Goal: Navigation & Orientation: Find specific page/section

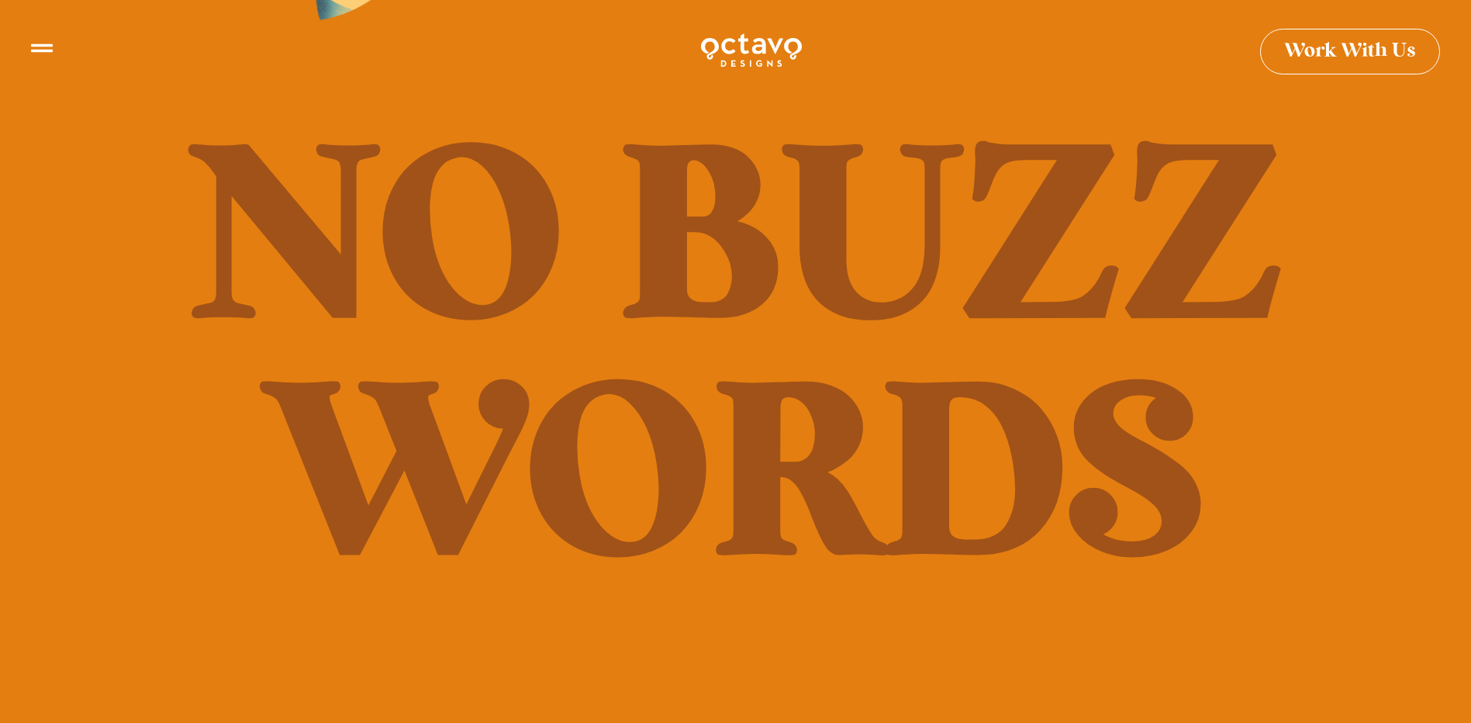
click at [43, 44] on icon at bounding box center [42, 42] width 22 height 9
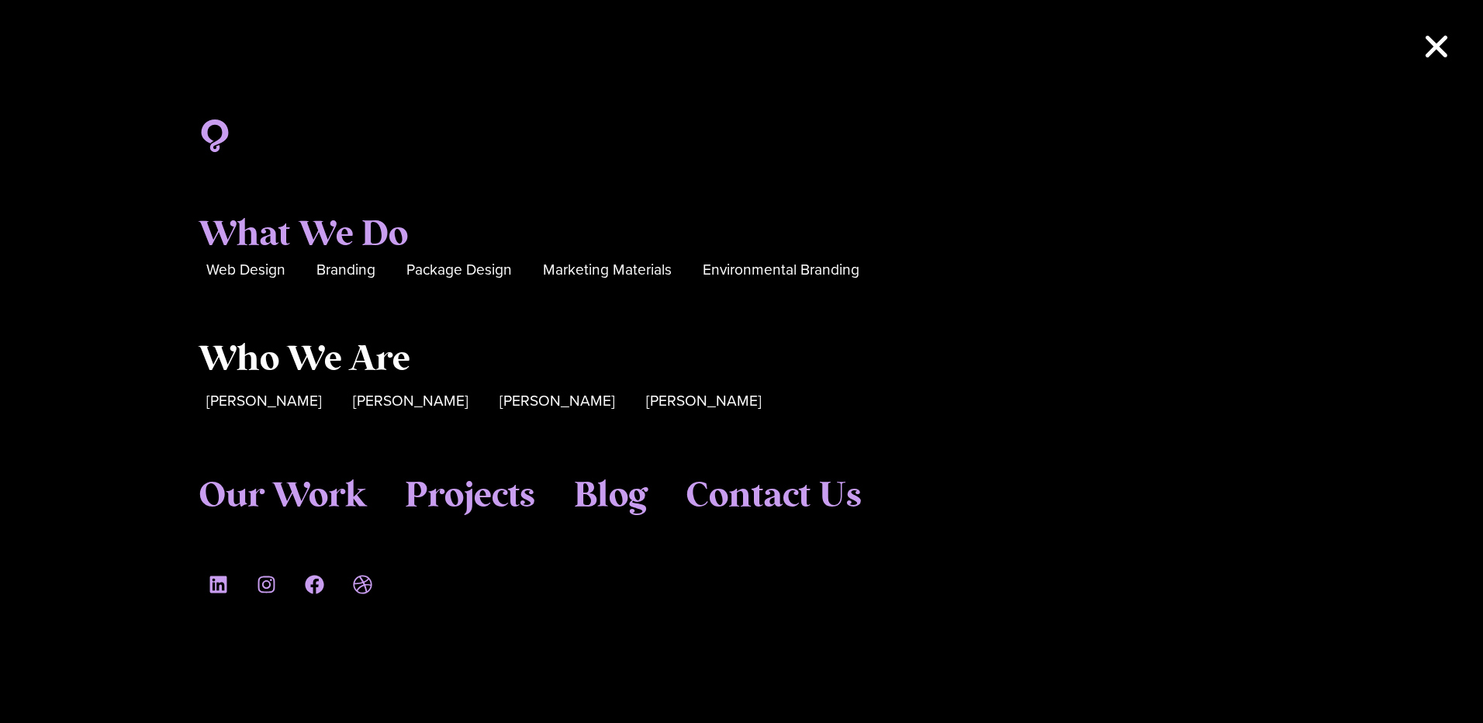
click at [328, 361] on span "Who We Are" at bounding box center [305, 360] width 212 height 42
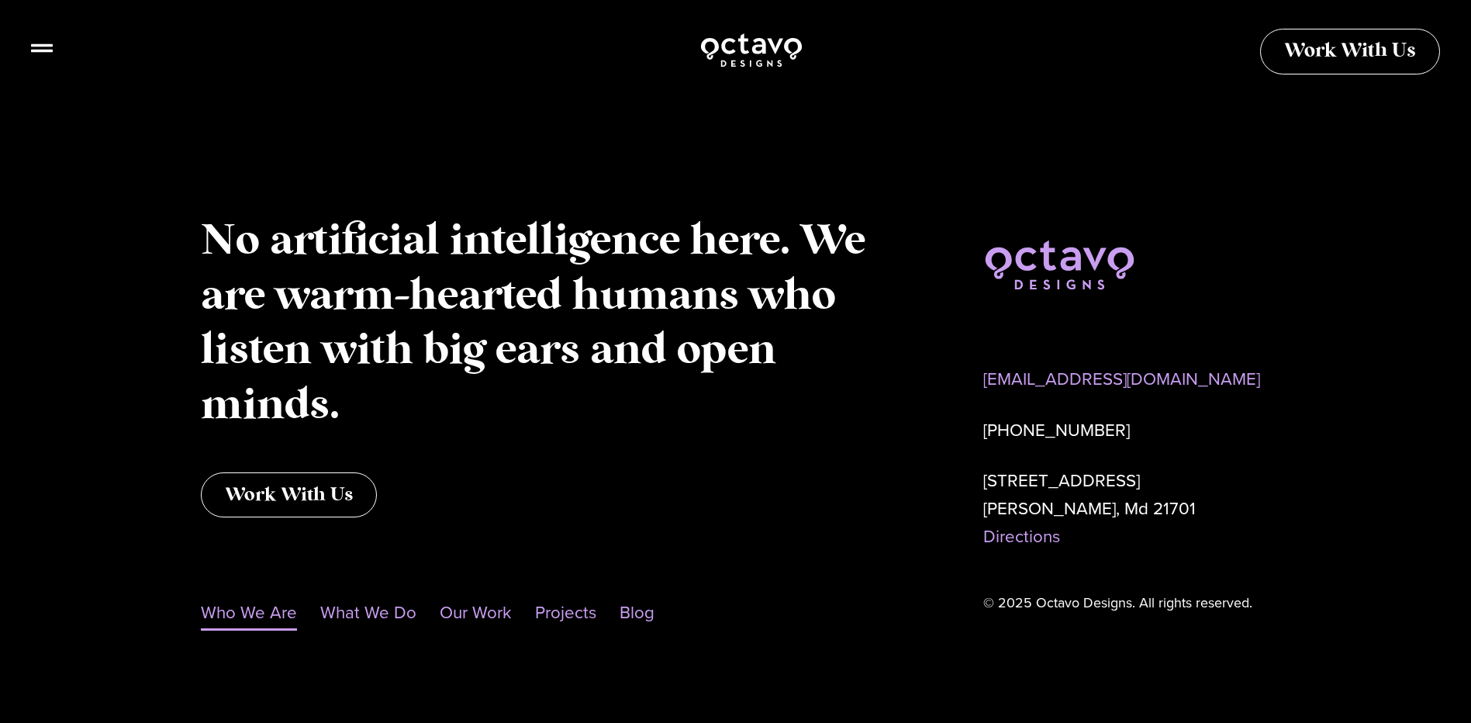
scroll to position [1545, 0]
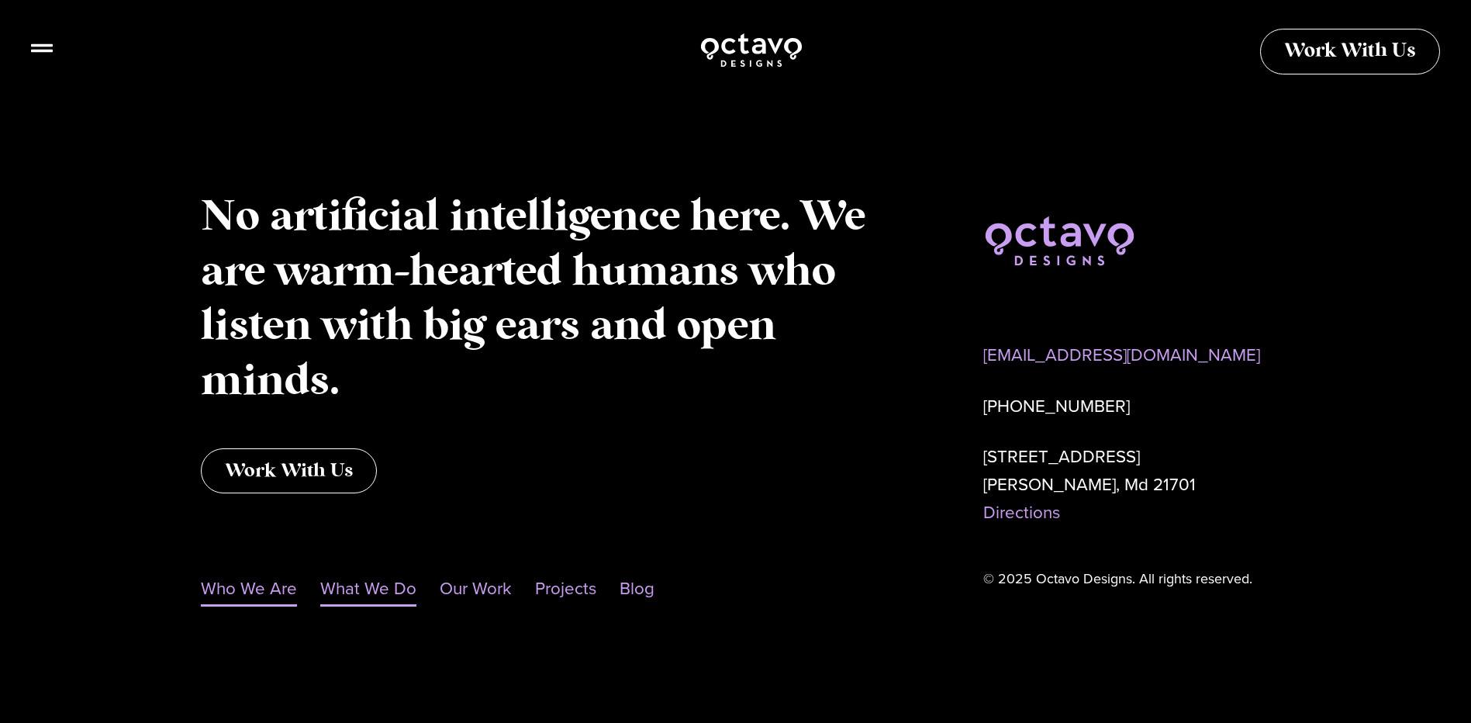
click at [382, 595] on link "What We Do" at bounding box center [368, 589] width 96 height 36
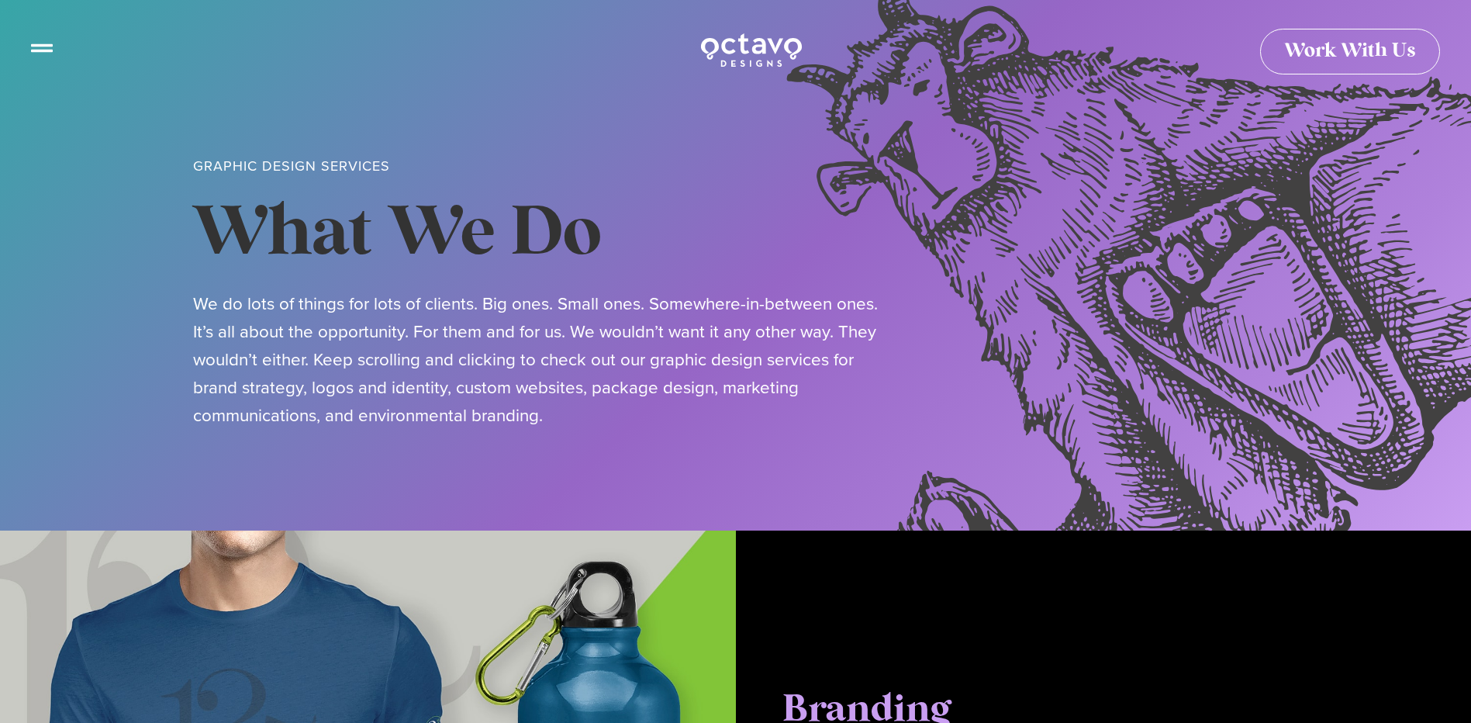
click at [50, 51] on icon at bounding box center [42, 42] width 22 height 22
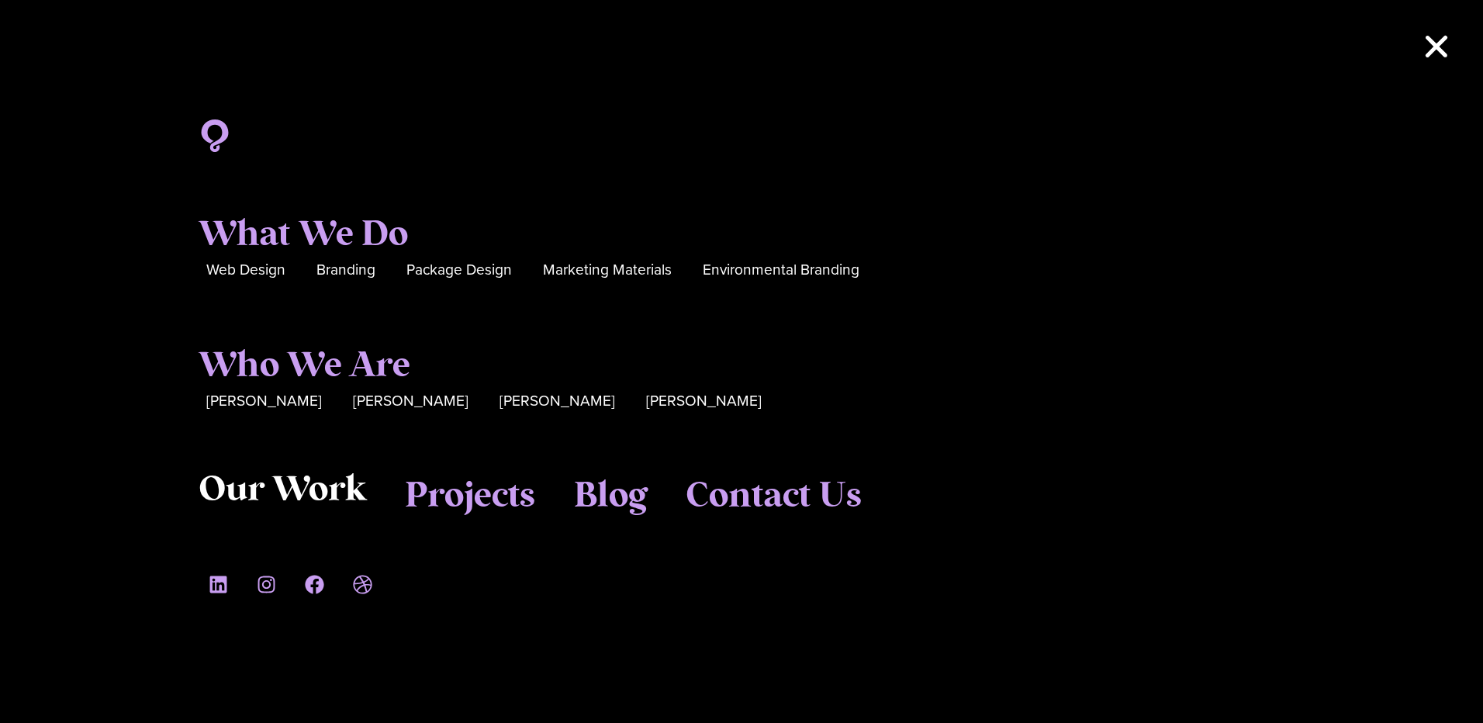
click at [313, 493] on span "Our Work" at bounding box center [283, 490] width 168 height 42
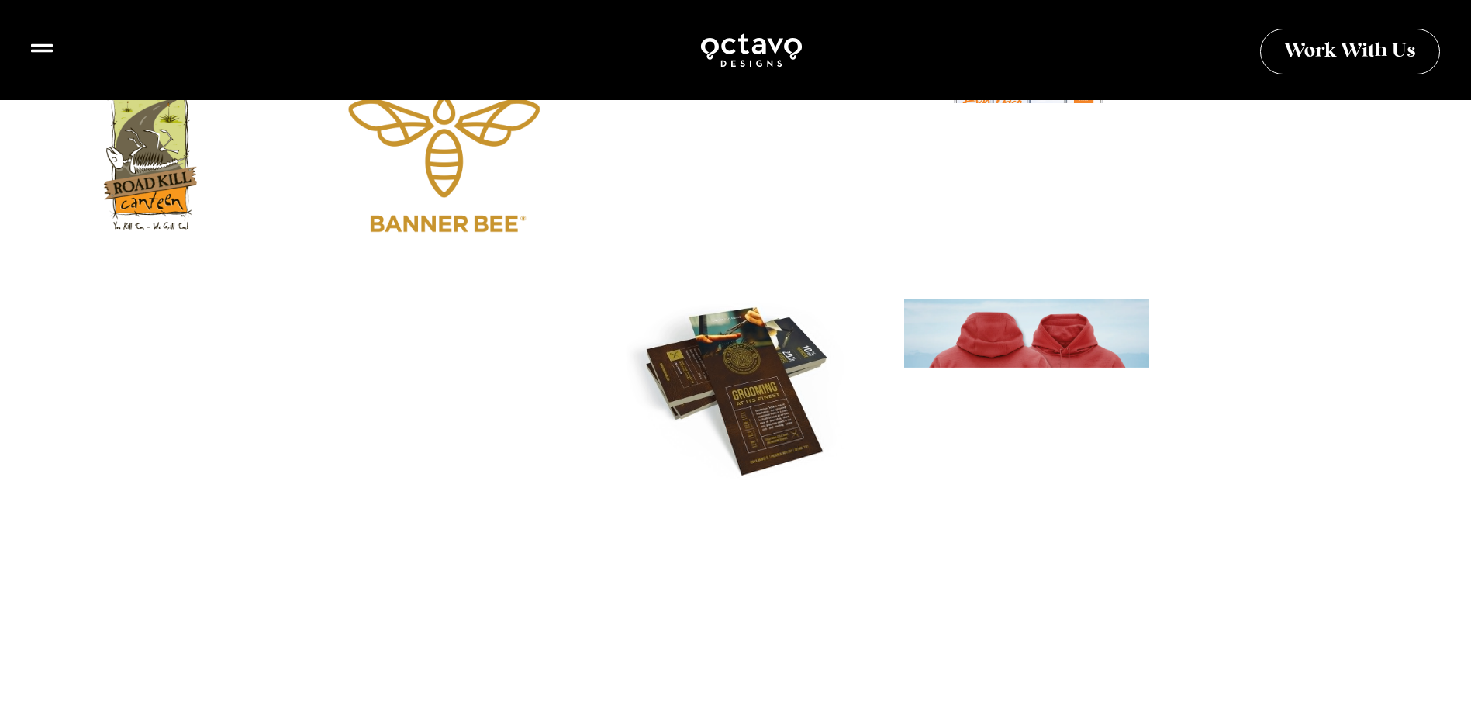
scroll to position [3103, 0]
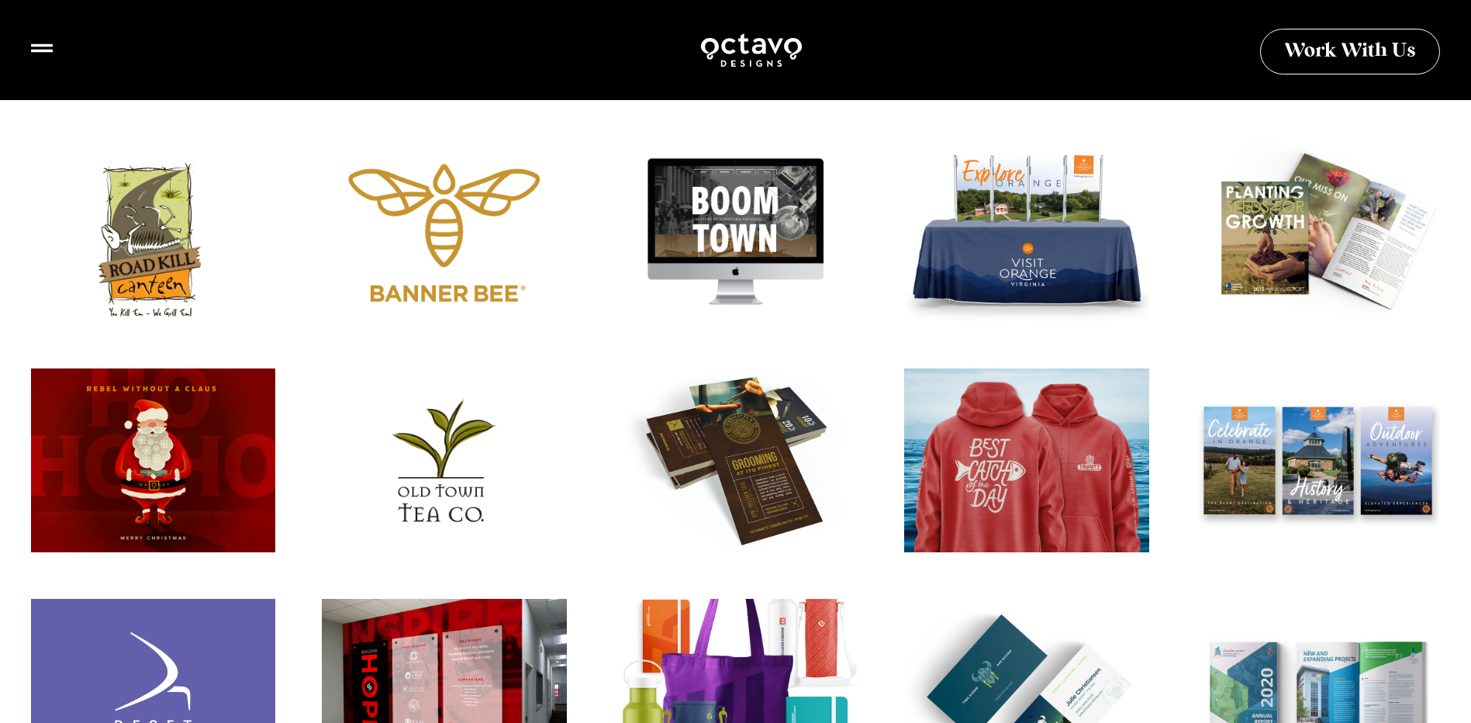
click at [134, 267] on div at bounding box center [153, 240] width 269 height 202
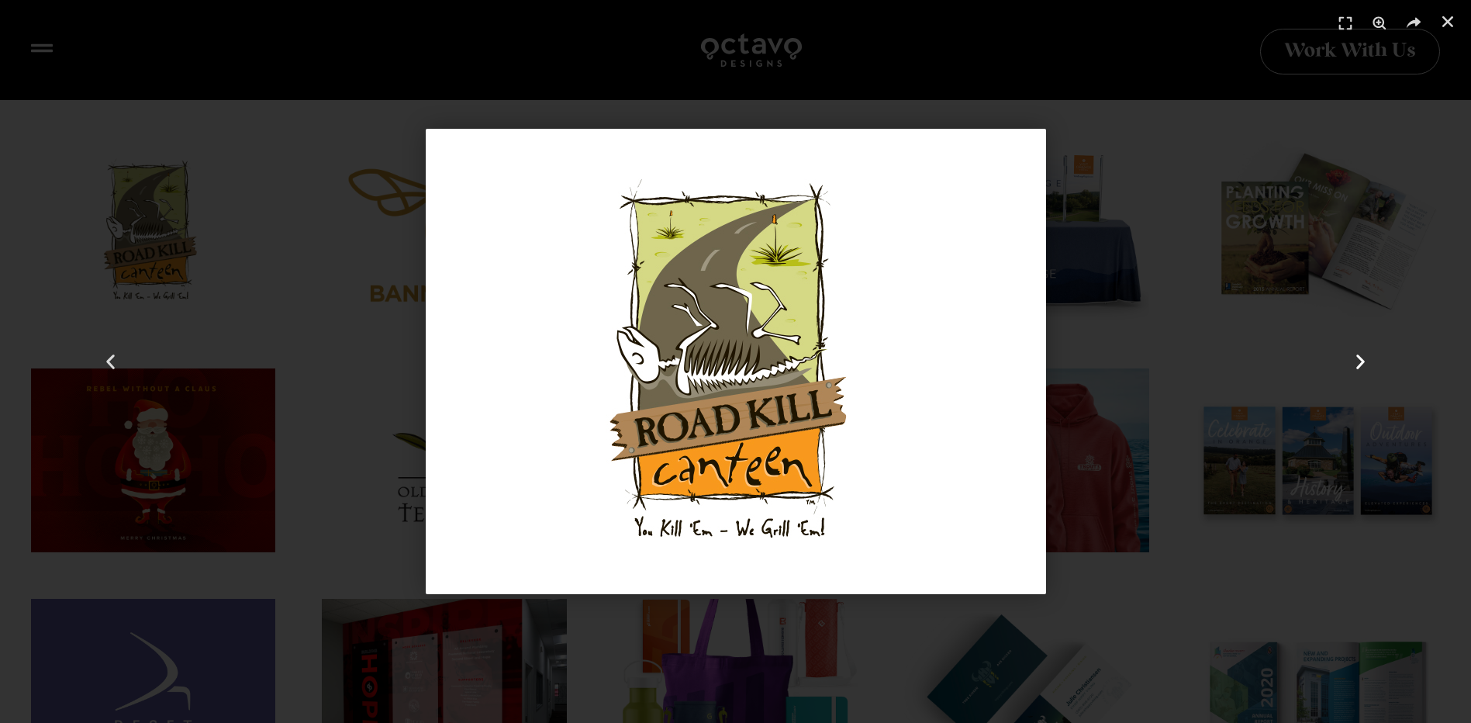
click at [1361, 364] on use "Next slide" at bounding box center [1361, 361] width 9 height 15
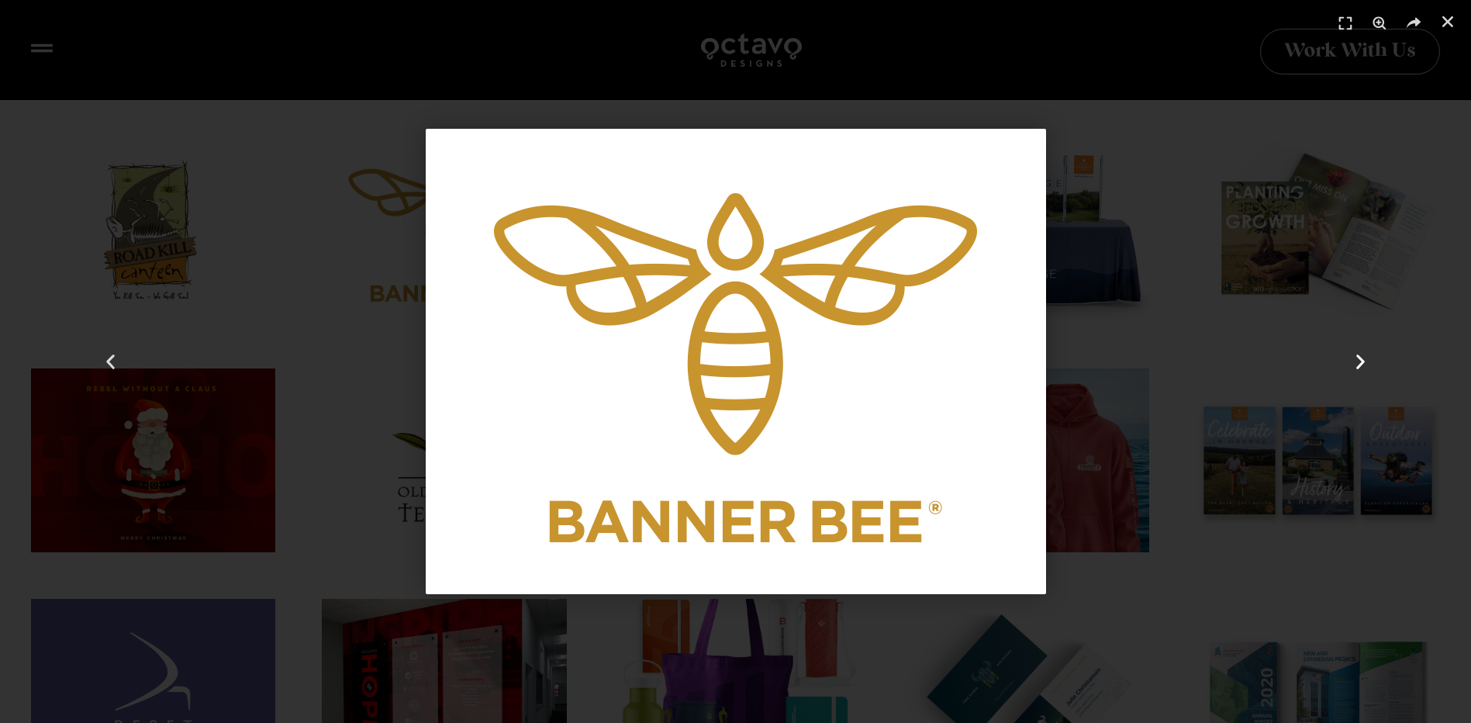
click at [1361, 364] on use "Next slide" at bounding box center [1361, 361] width 9 height 15
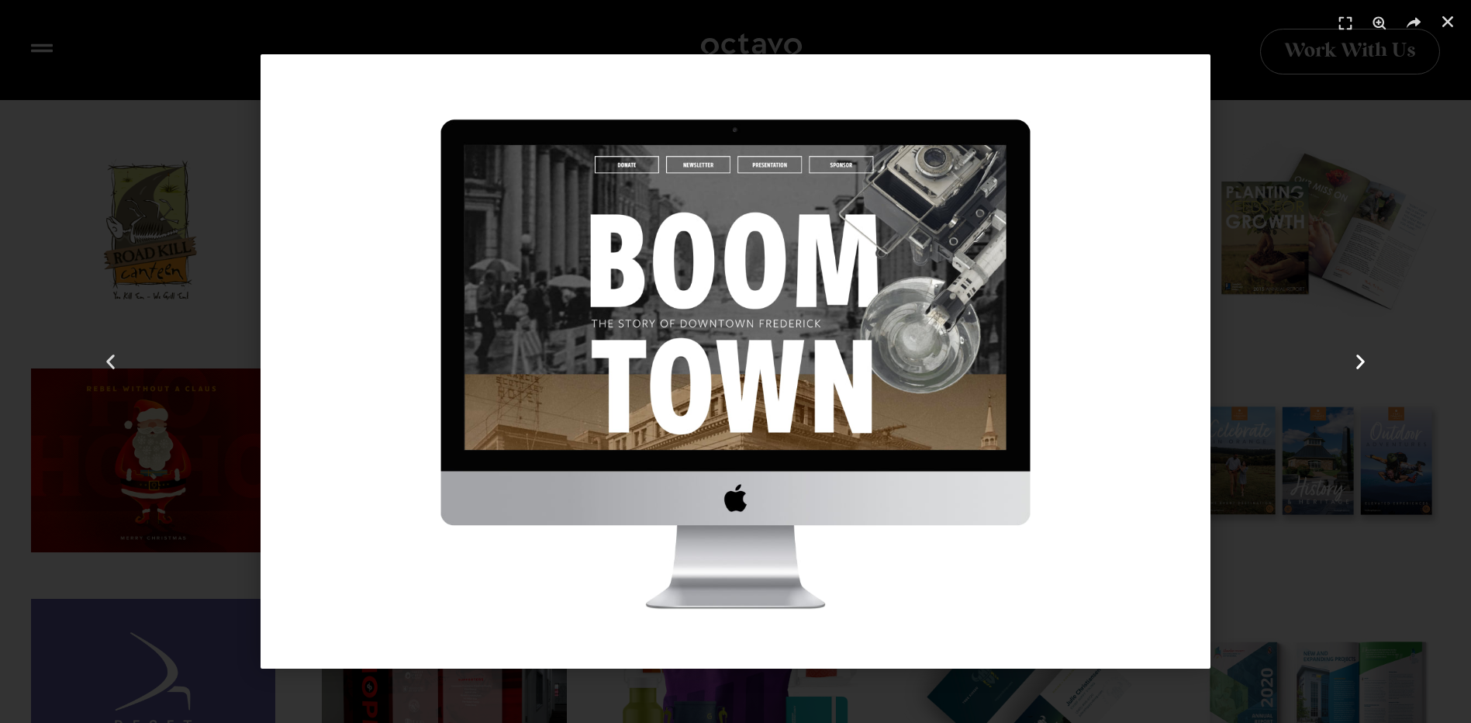
click at [1361, 364] on use "Next slide" at bounding box center [1361, 361] width 9 height 15
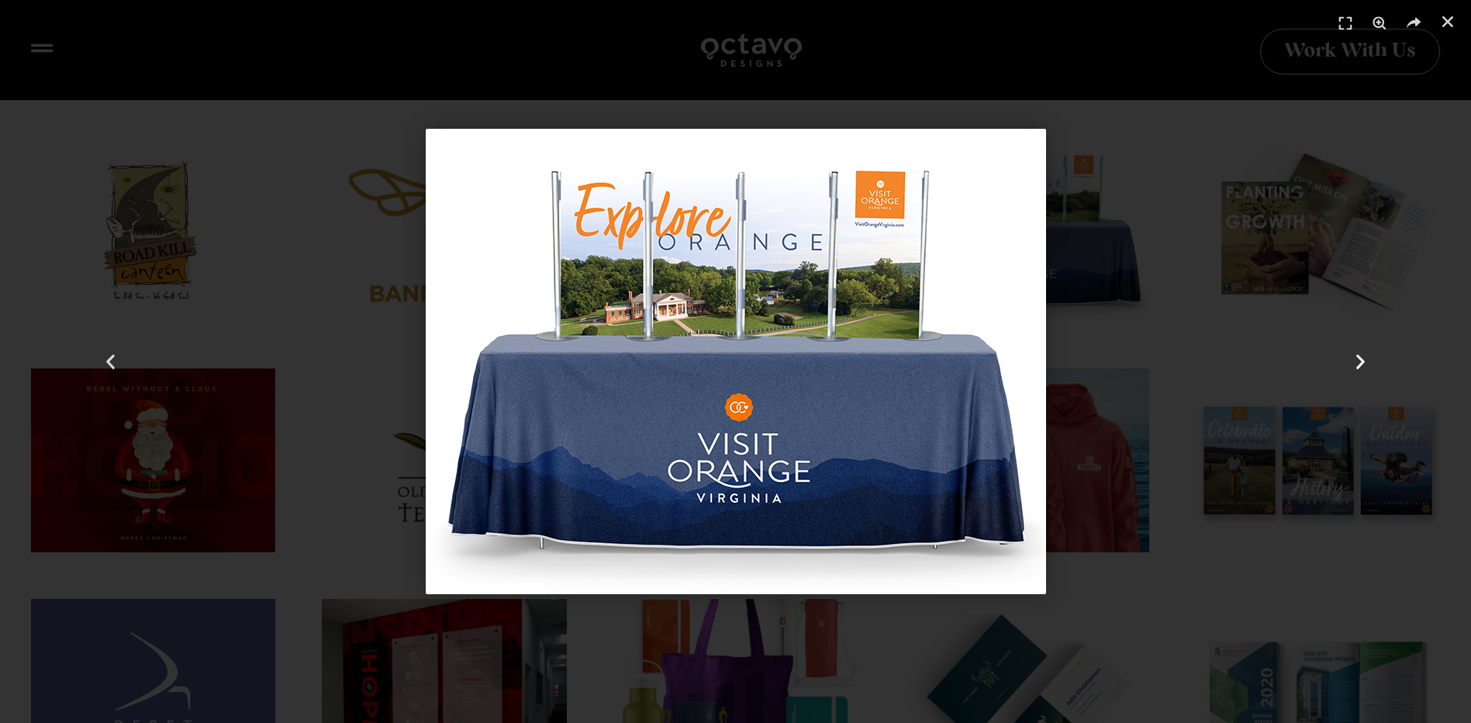
click at [1361, 364] on use "Next slide" at bounding box center [1361, 361] width 9 height 15
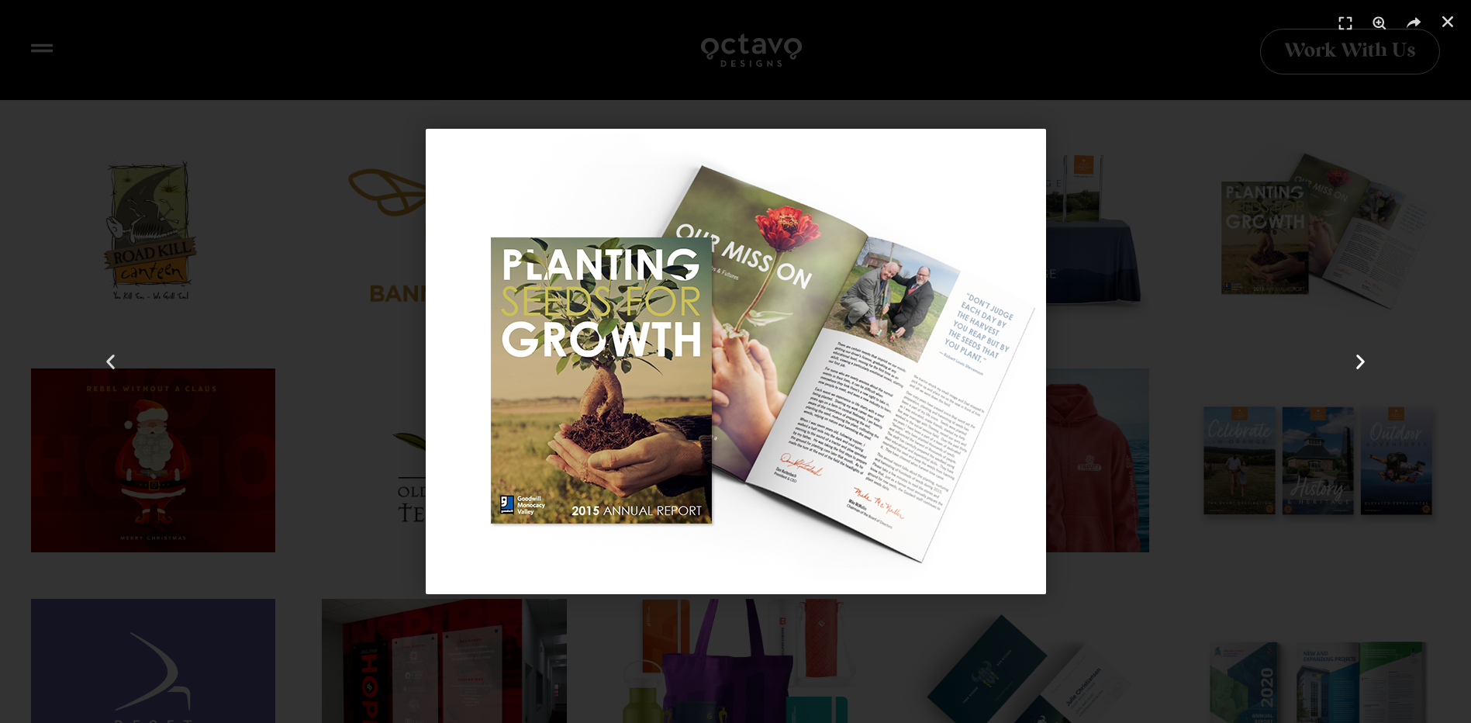
click at [1361, 364] on use "Next slide" at bounding box center [1361, 361] width 9 height 15
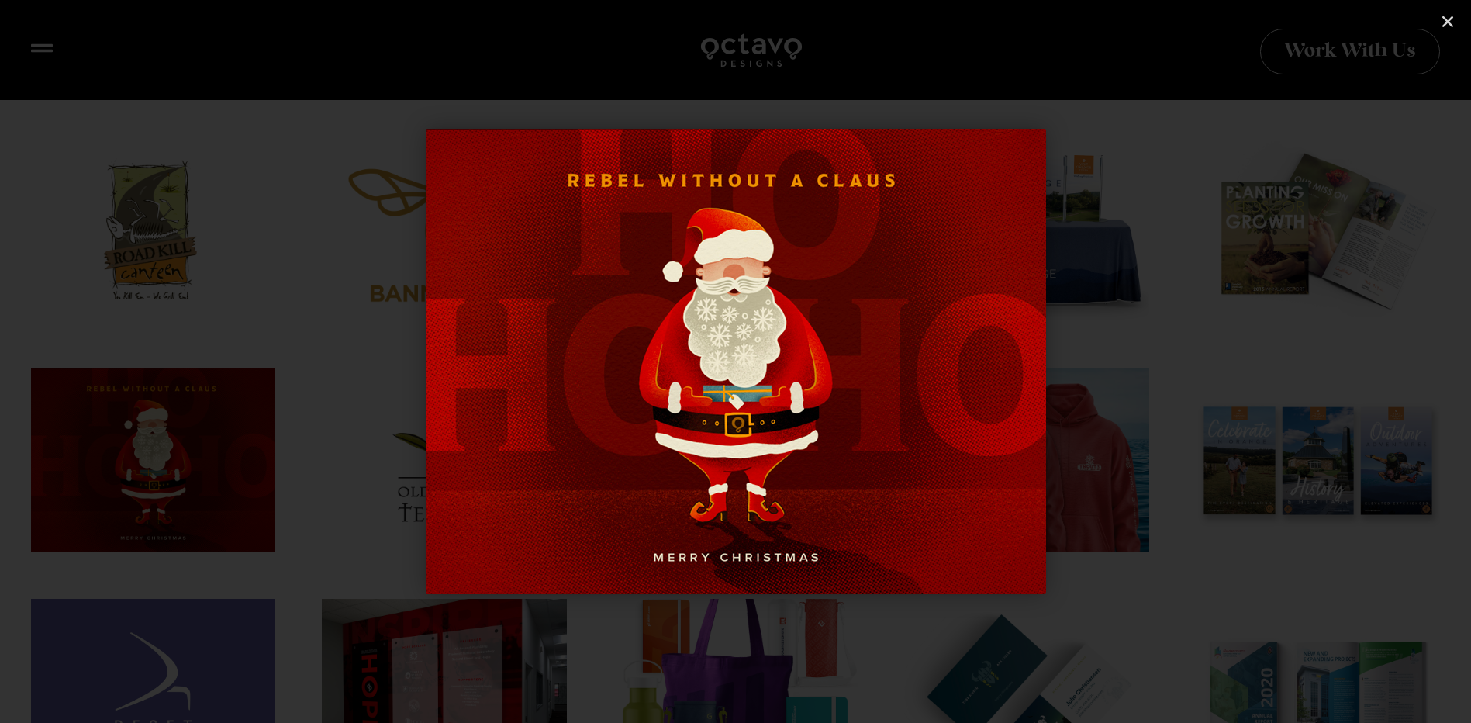
click at [1361, 364] on use "Next slide" at bounding box center [1361, 361] width 9 height 15
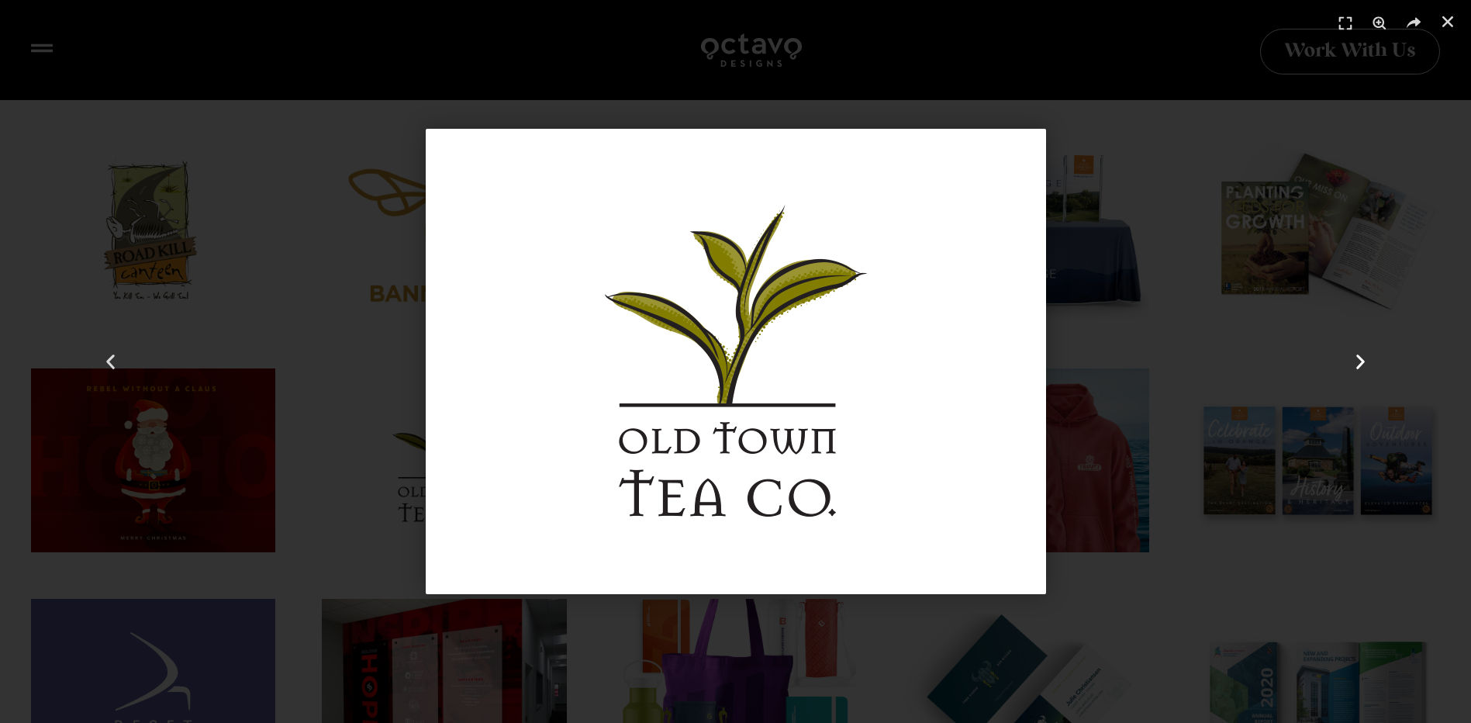
click at [1361, 364] on use "Next slide" at bounding box center [1361, 361] width 9 height 15
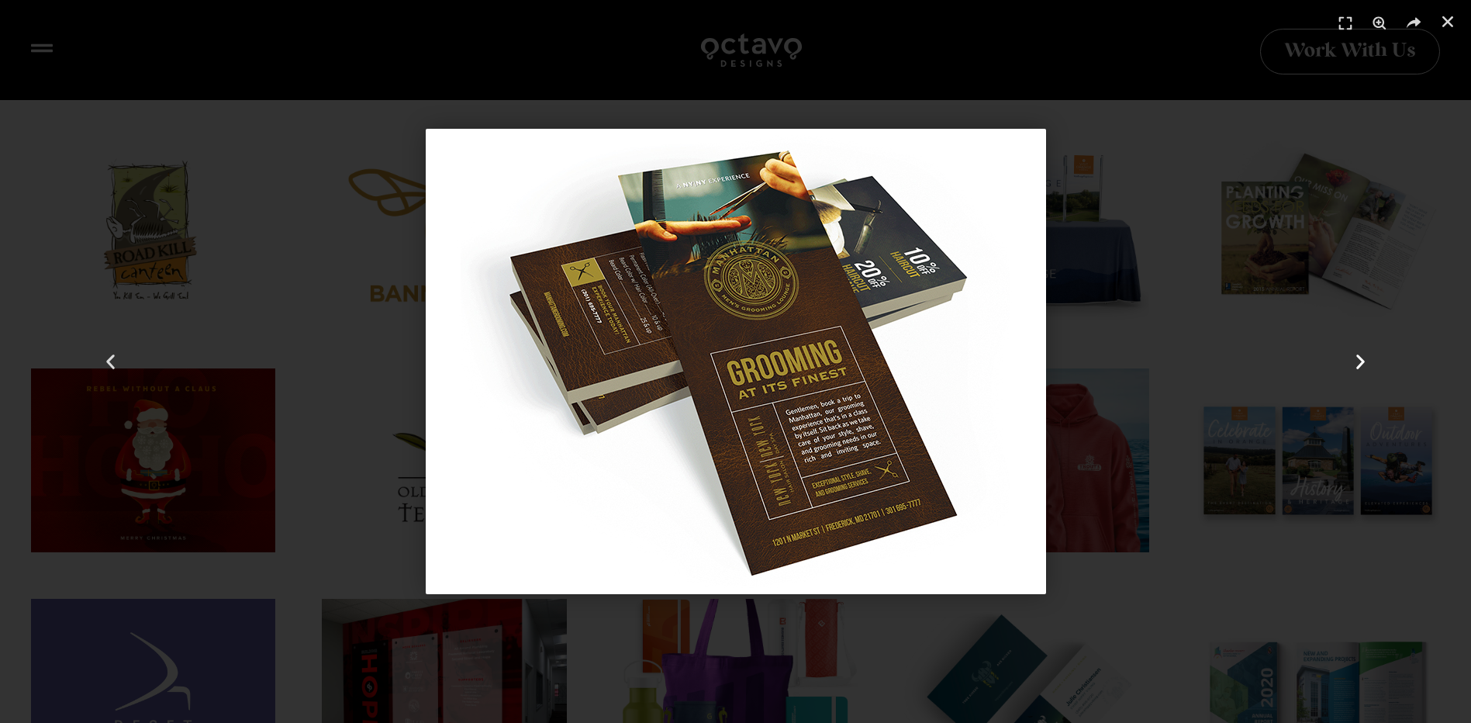
click at [1361, 364] on use "Next slide" at bounding box center [1361, 361] width 9 height 15
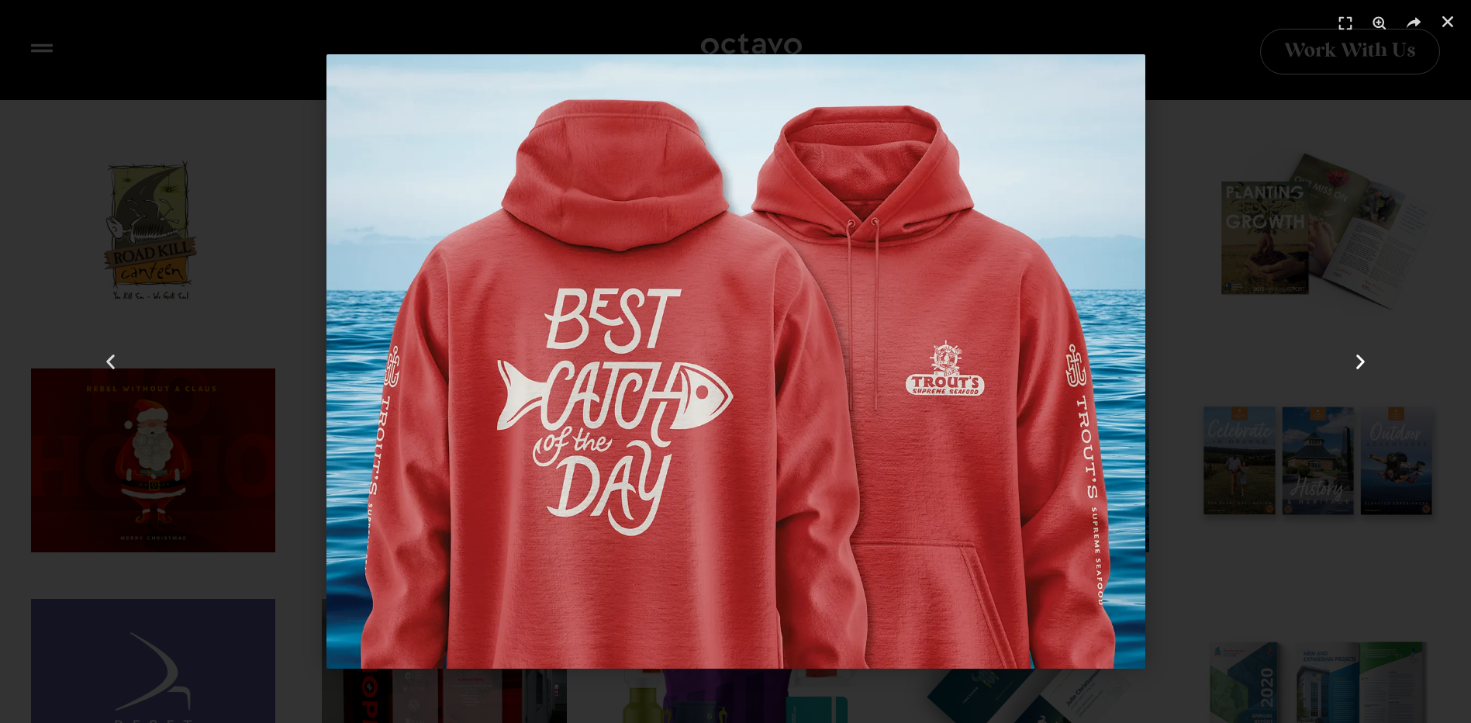
click at [1361, 364] on use "Next slide" at bounding box center [1361, 361] width 9 height 15
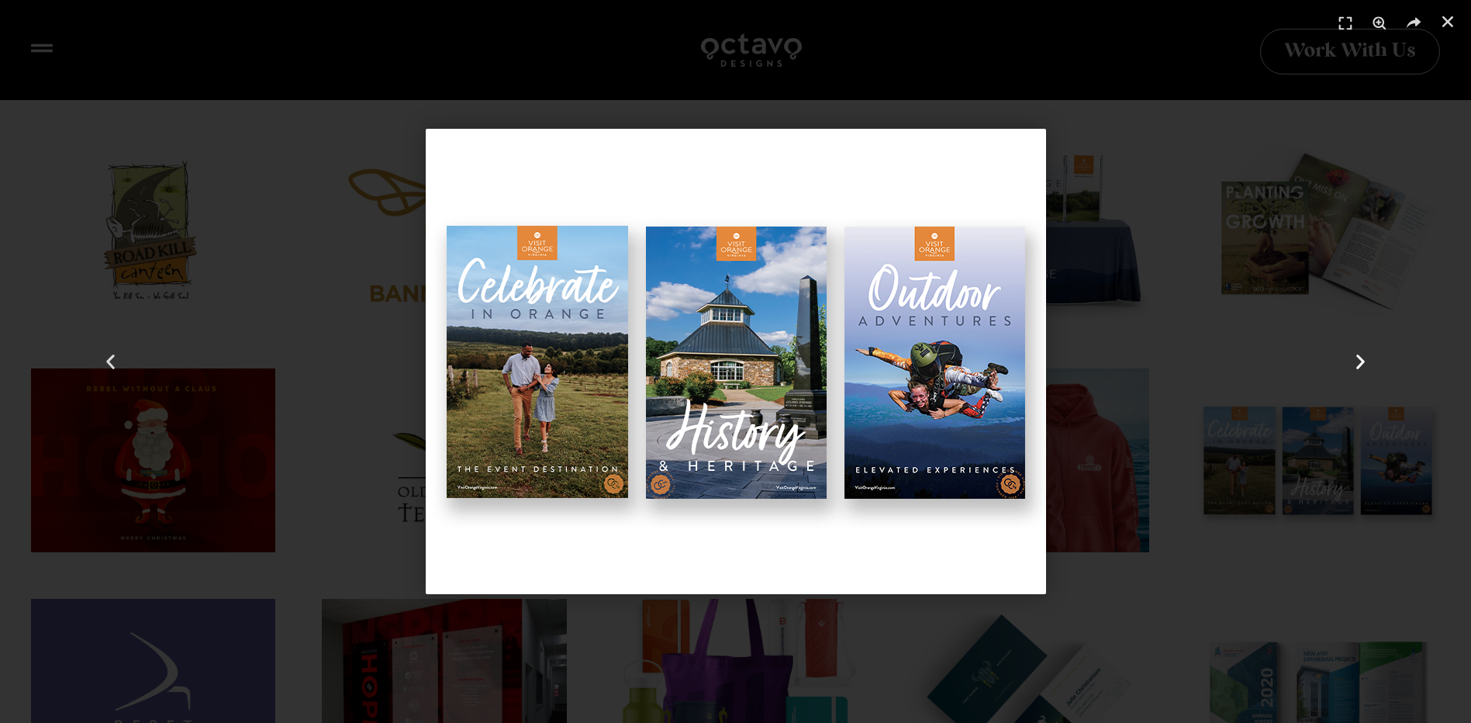
click at [1361, 364] on use "Next slide" at bounding box center [1361, 361] width 9 height 15
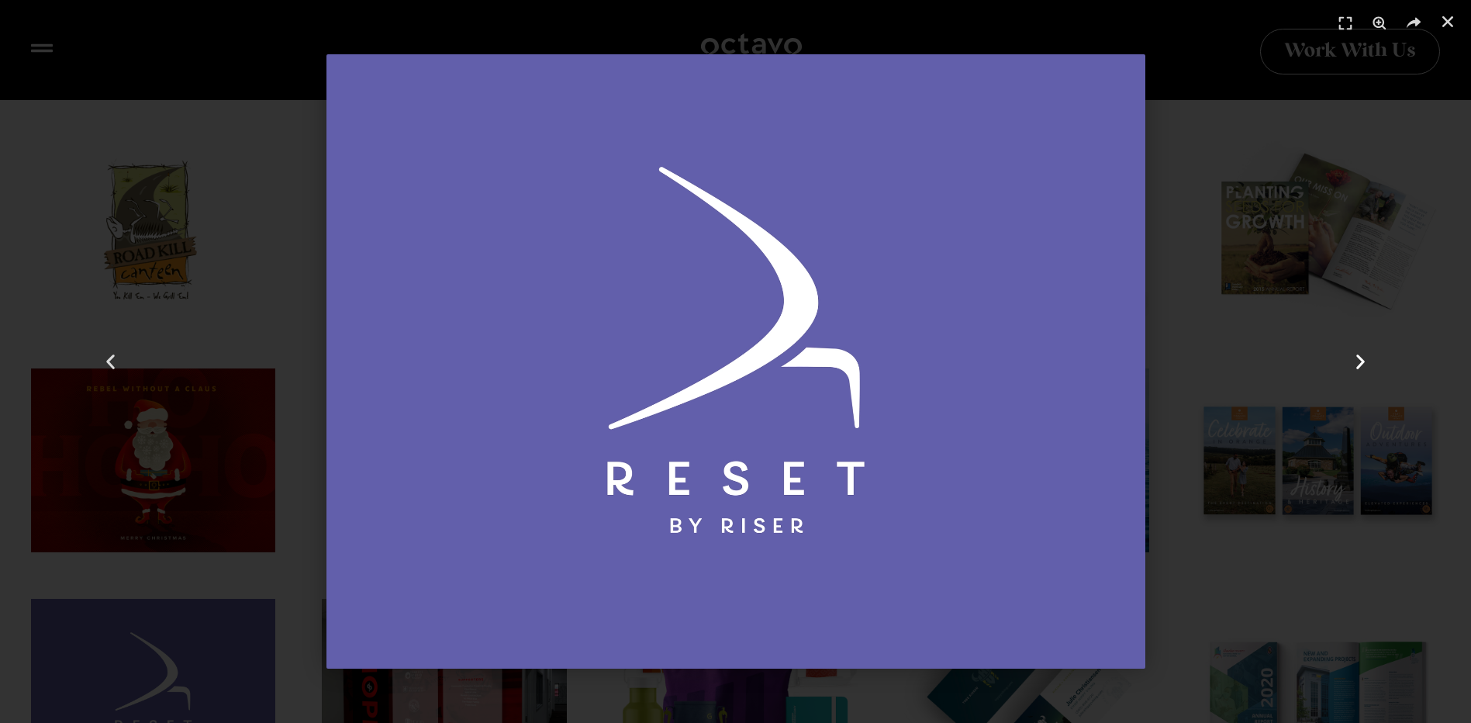
click at [1361, 364] on use "Next slide" at bounding box center [1361, 361] width 9 height 15
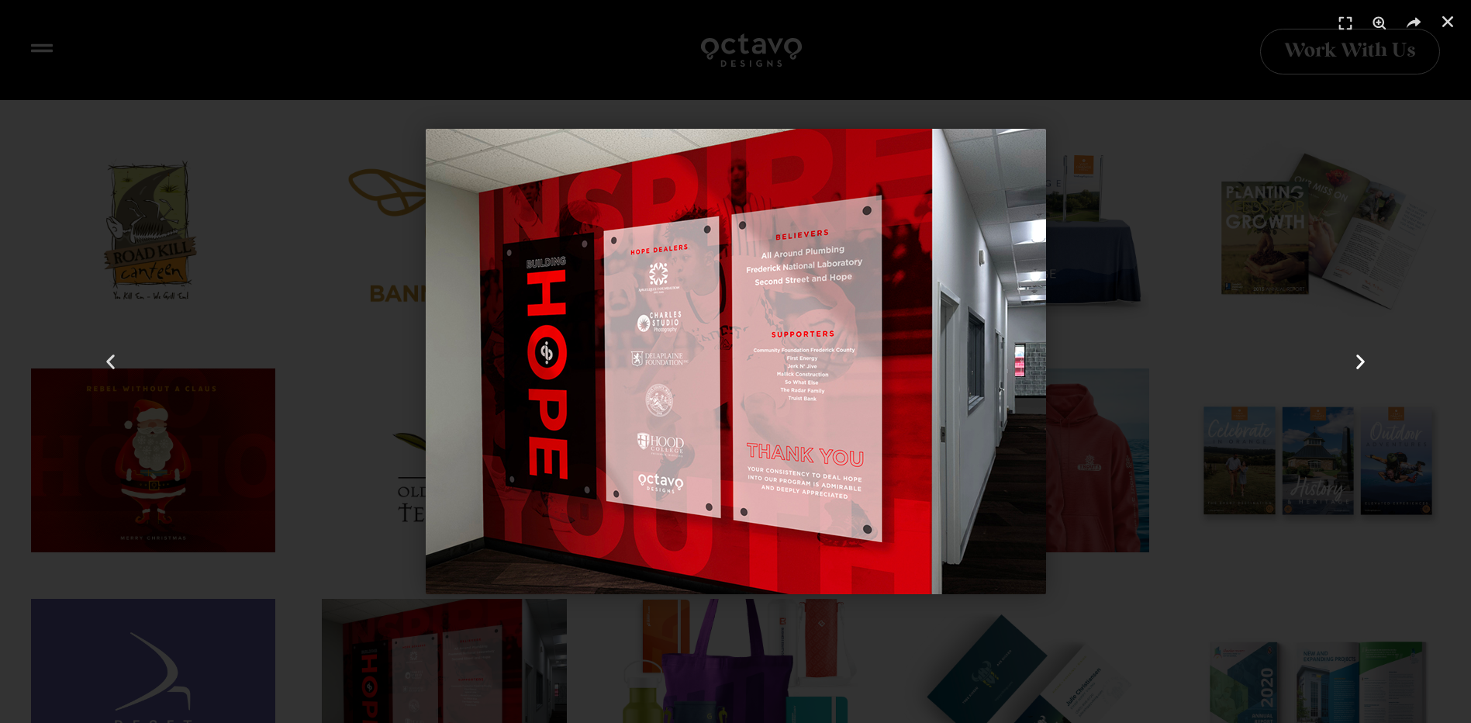
click at [1361, 364] on use "Next slide" at bounding box center [1361, 361] width 9 height 15
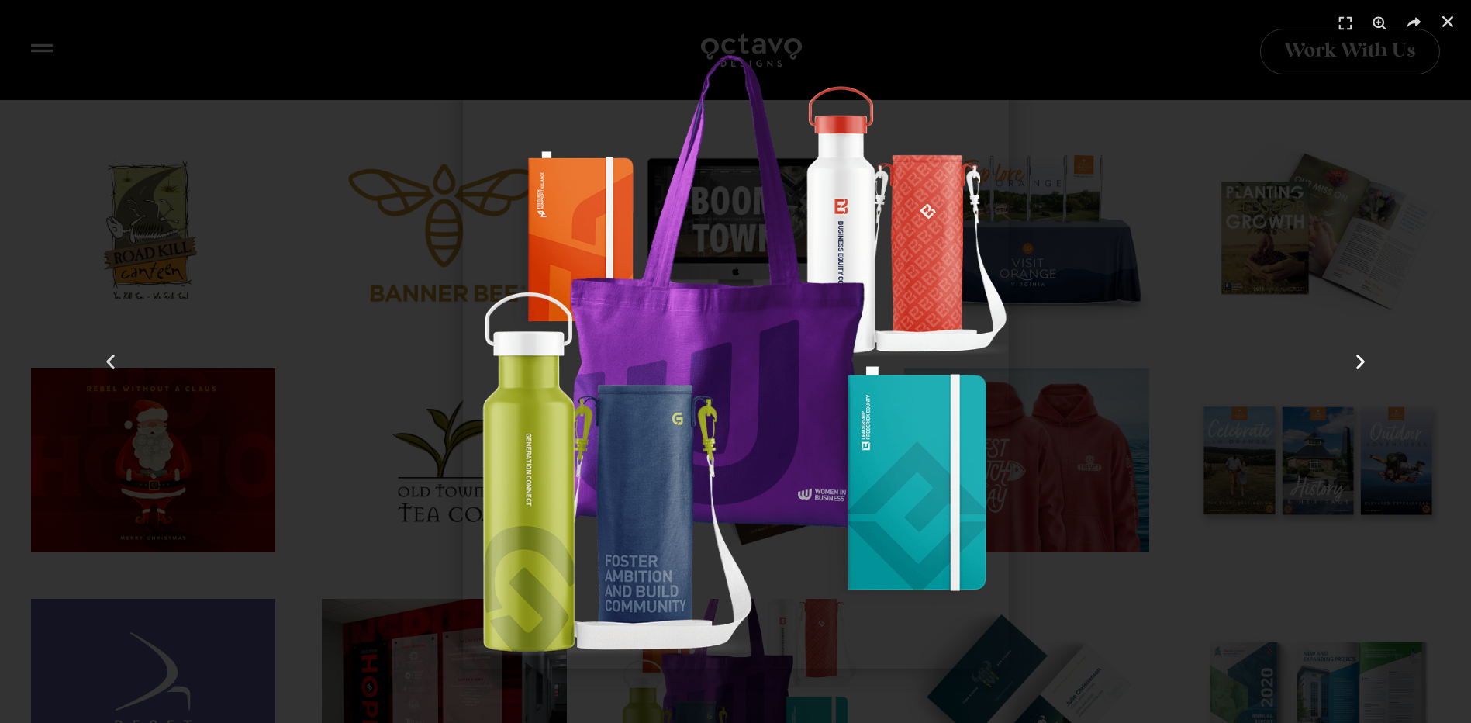
click at [1361, 364] on use "Next slide" at bounding box center [1361, 361] width 9 height 15
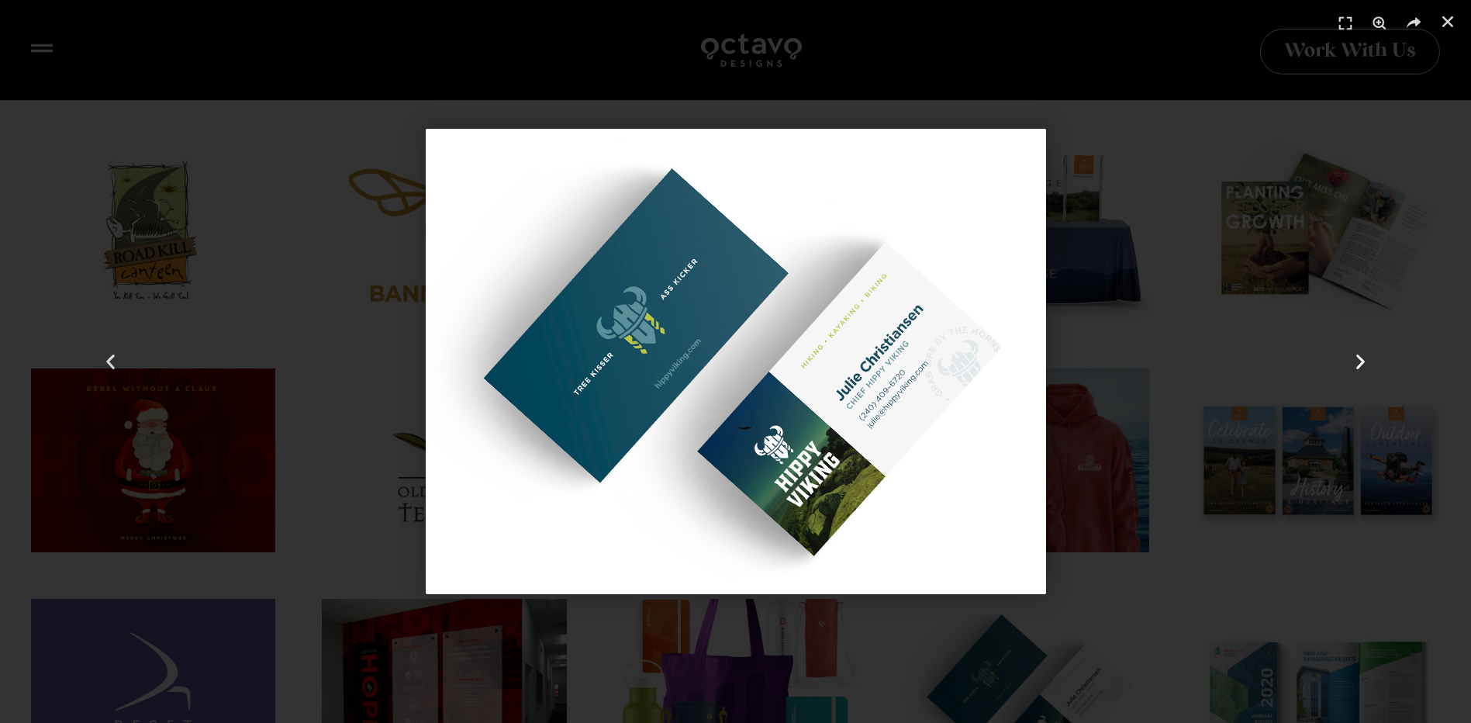
click at [1361, 364] on use "Next slide" at bounding box center [1361, 361] width 9 height 15
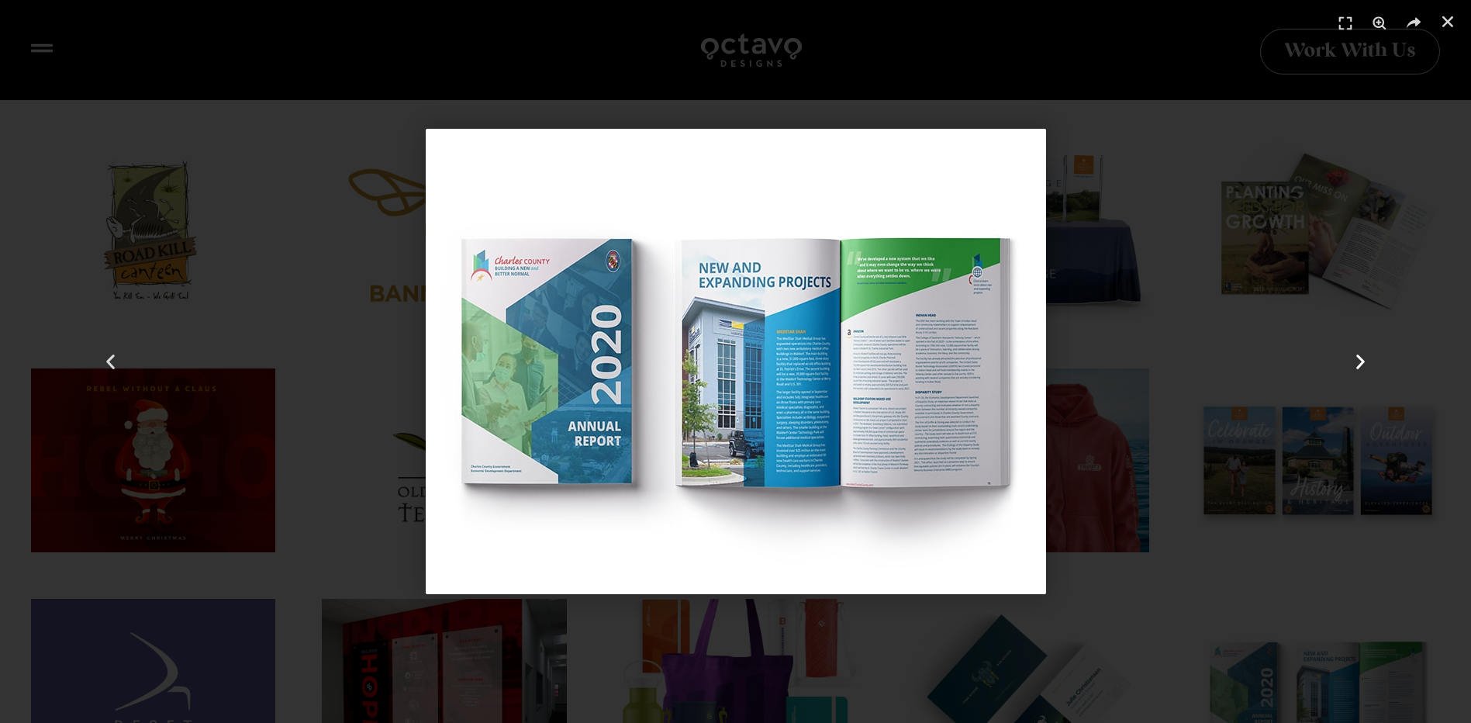
click at [1361, 364] on use "Next slide" at bounding box center [1361, 361] width 9 height 15
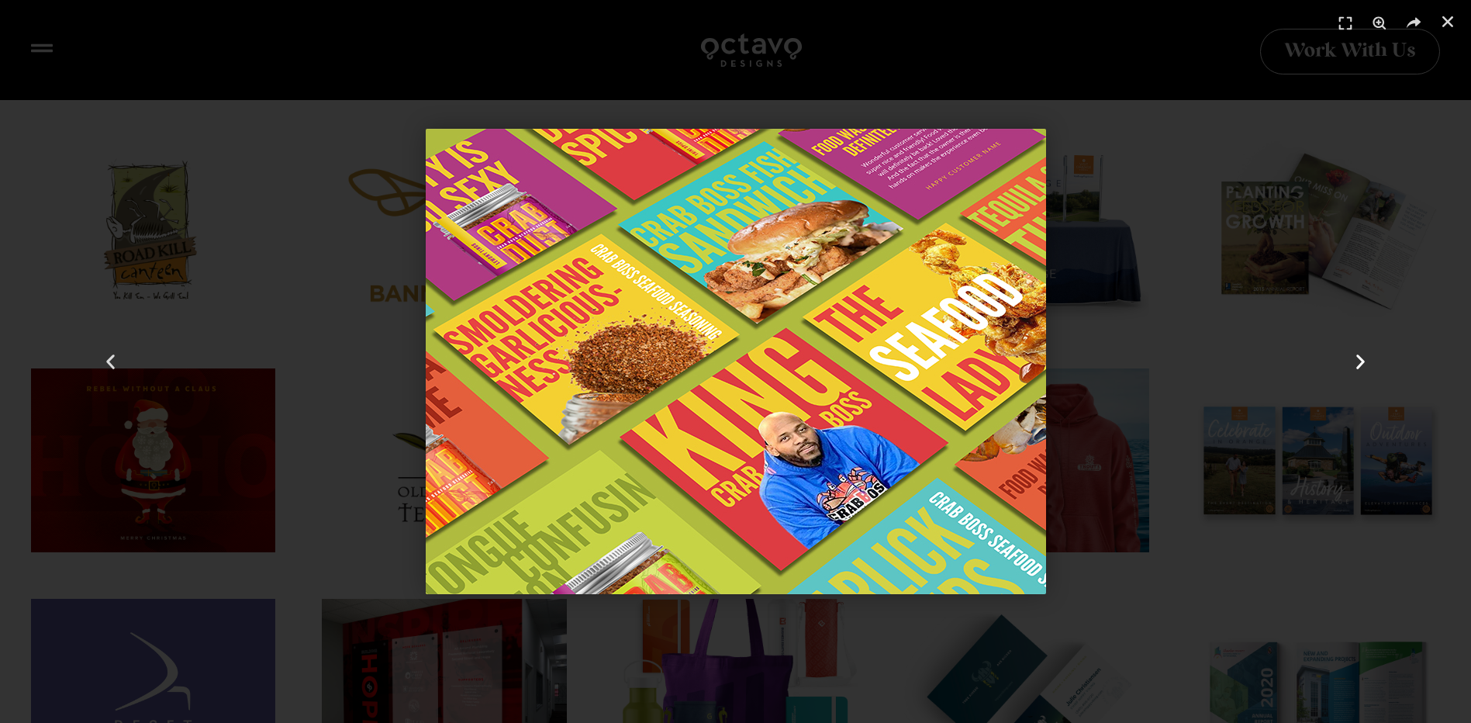
click at [1361, 364] on use "Next slide" at bounding box center [1361, 361] width 9 height 15
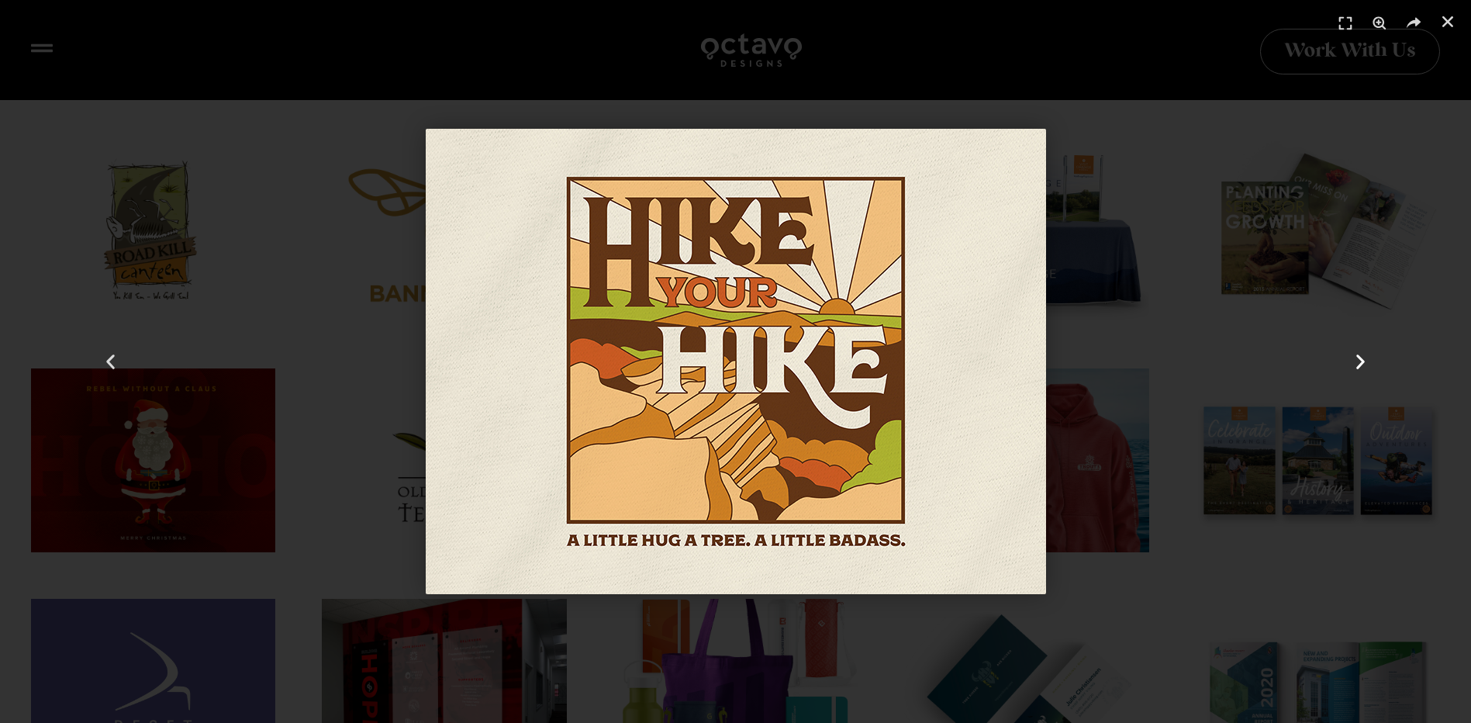
click at [1361, 364] on use "Next slide" at bounding box center [1361, 361] width 9 height 15
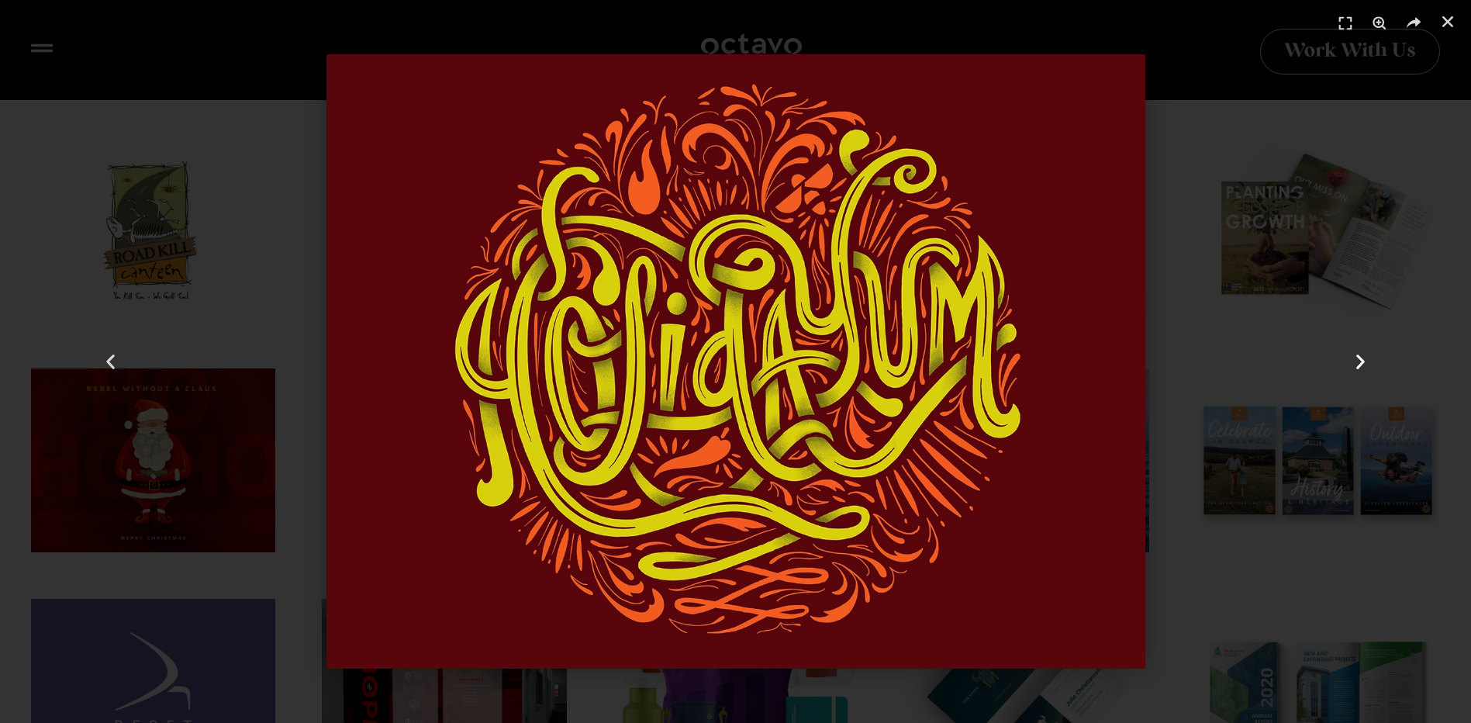
click at [1361, 364] on use "Next slide" at bounding box center [1361, 361] width 9 height 15
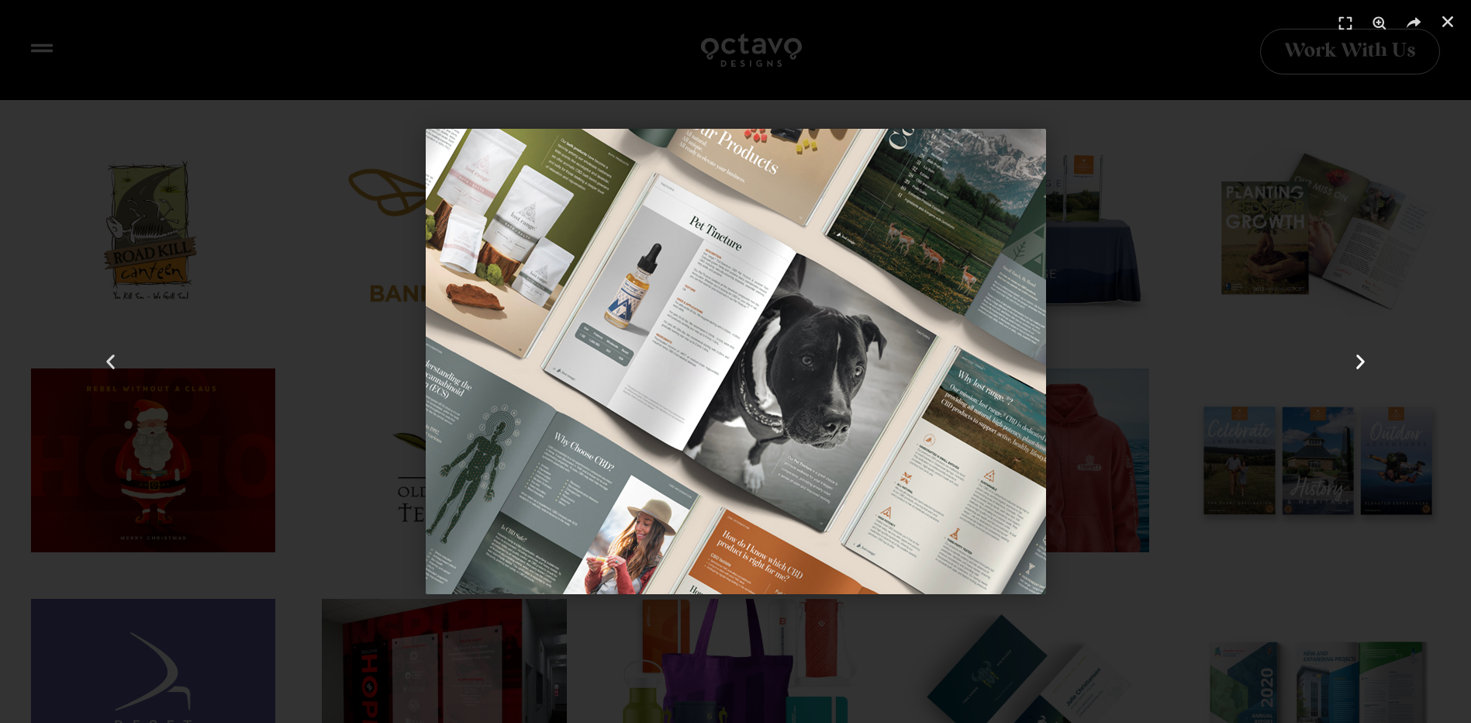
click at [1361, 364] on use "Next slide" at bounding box center [1361, 361] width 9 height 15
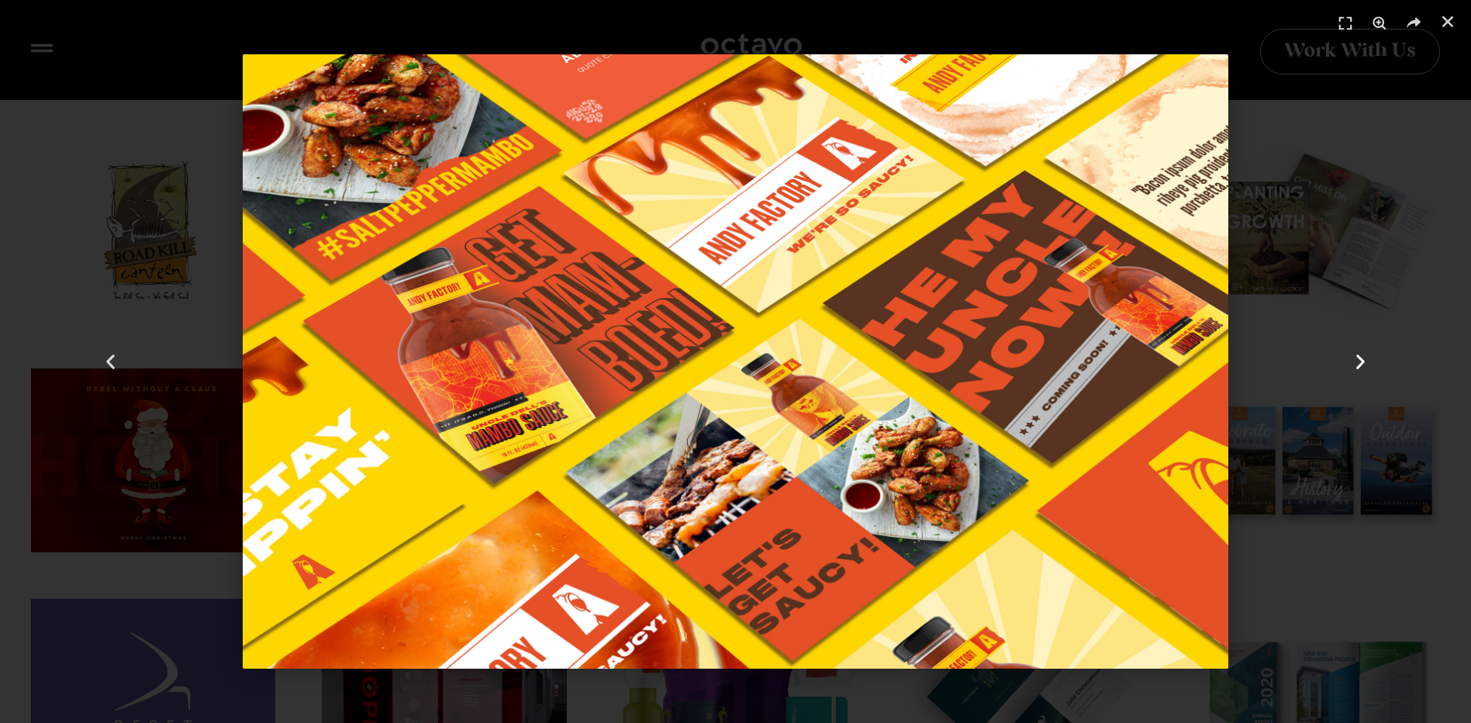
click at [1361, 364] on use "Next slide" at bounding box center [1361, 361] width 9 height 15
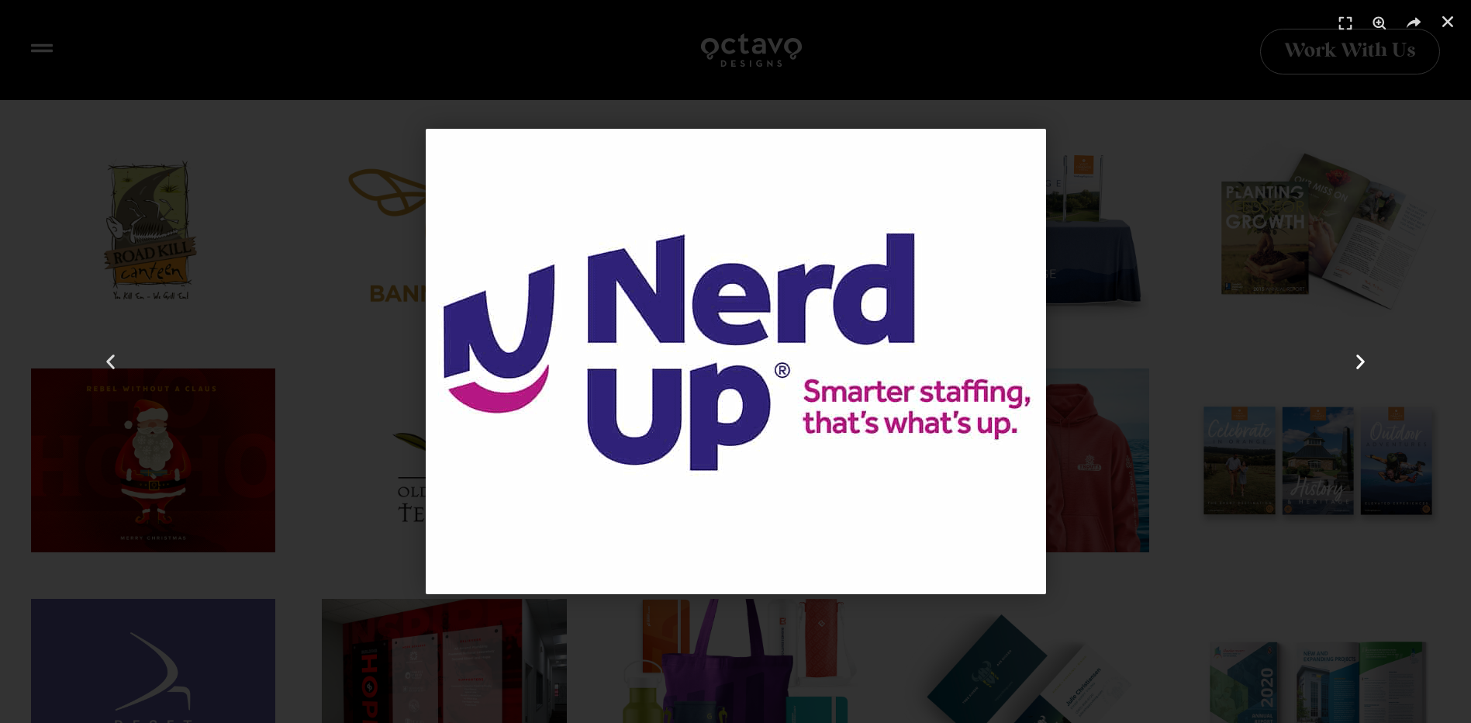
click at [1361, 364] on use "Next slide" at bounding box center [1361, 361] width 9 height 15
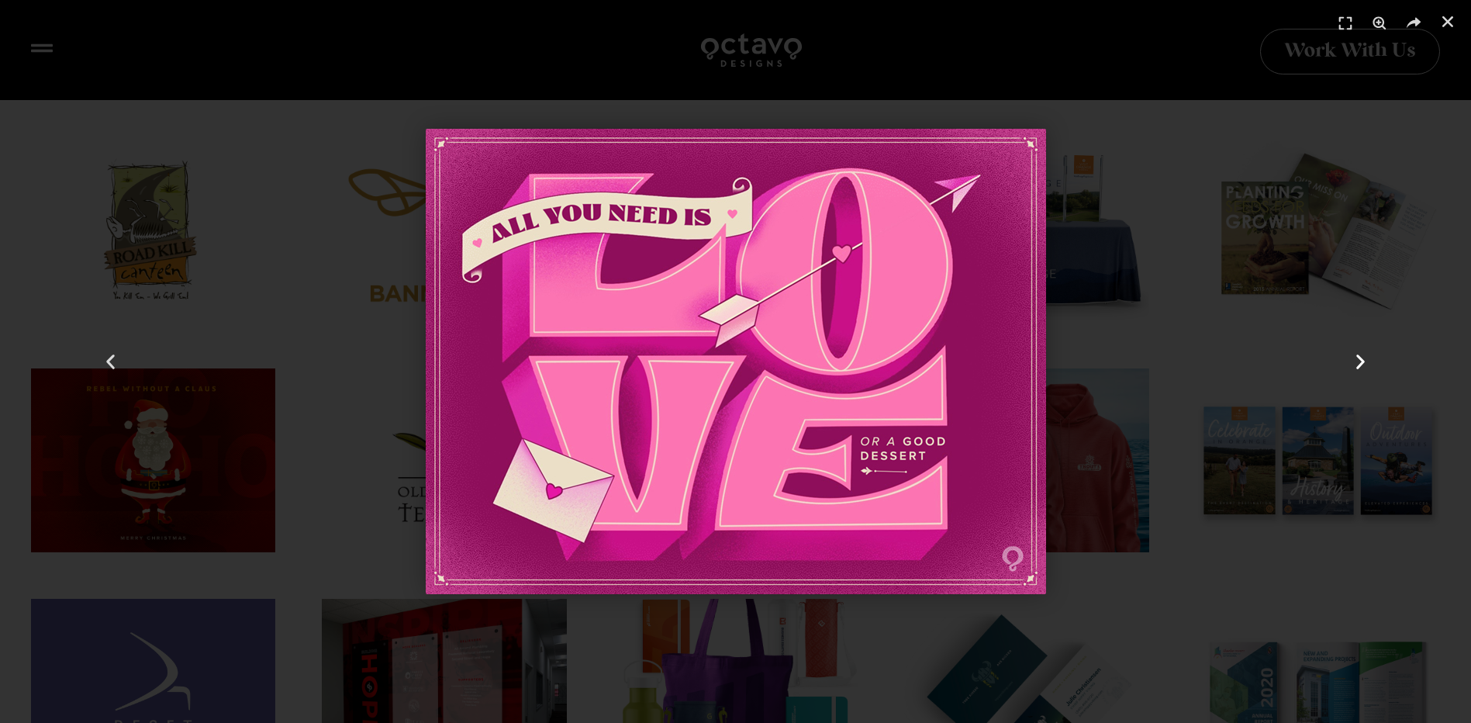
click at [1361, 364] on use "Next slide" at bounding box center [1361, 361] width 9 height 15
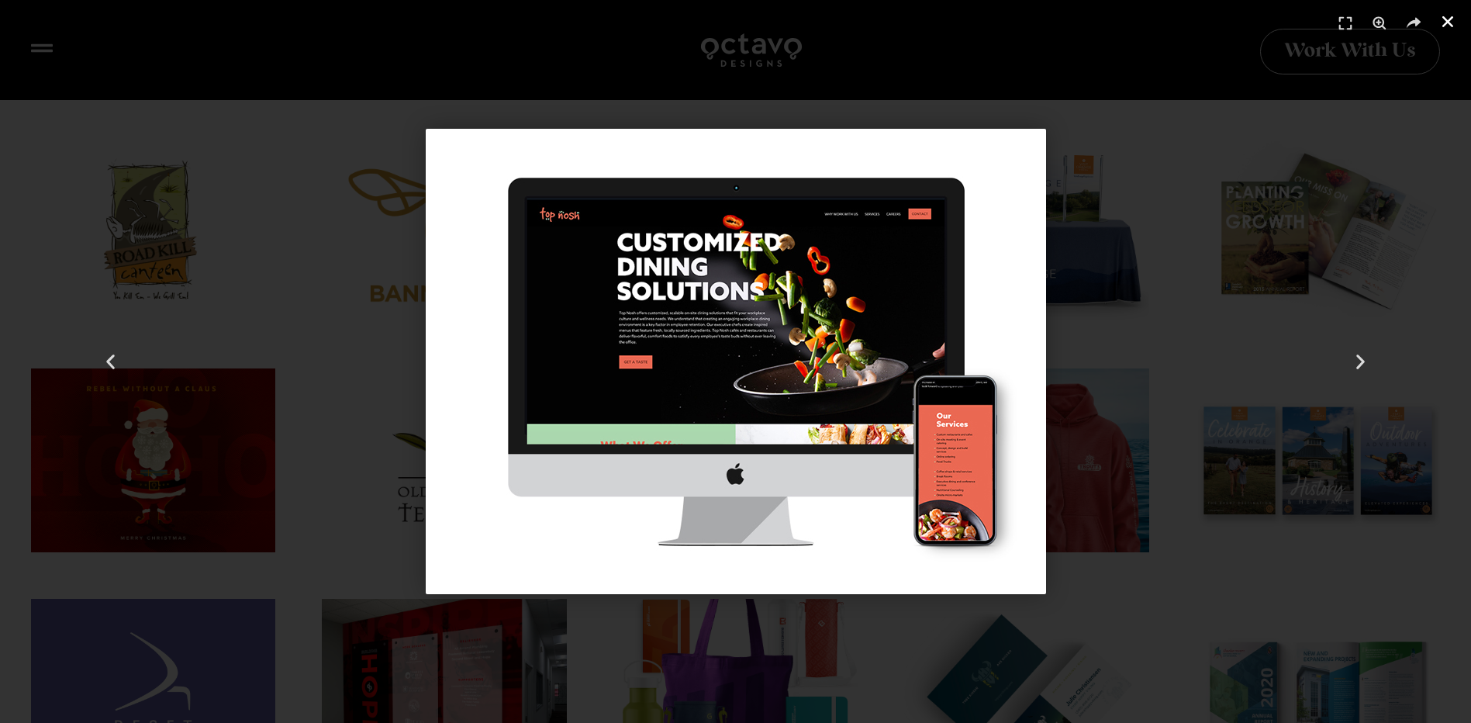
click at [1456, 26] on link "Close (Esc)" at bounding box center [1448, 21] width 23 height 23
